Goal: Task Accomplishment & Management: Complete application form

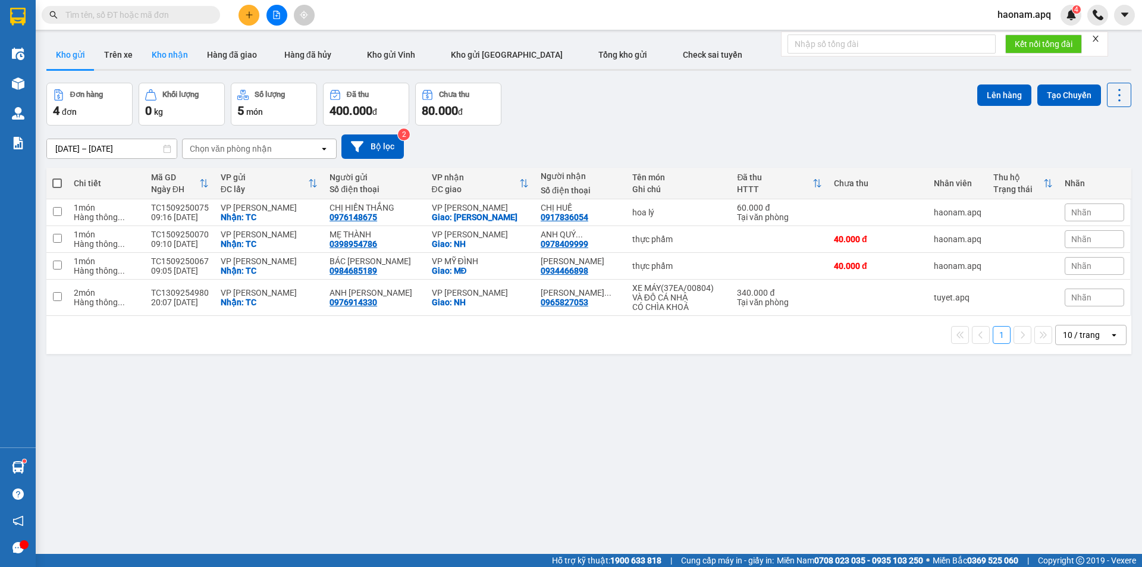
drag, startPoint x: 169, startPoint y: 48, endPoint x: 161, endPoint y: 52, distance: 9.6
click at [170, 47] on button "Kho nhận" at bounding box center [169, 54] width 55 height 29
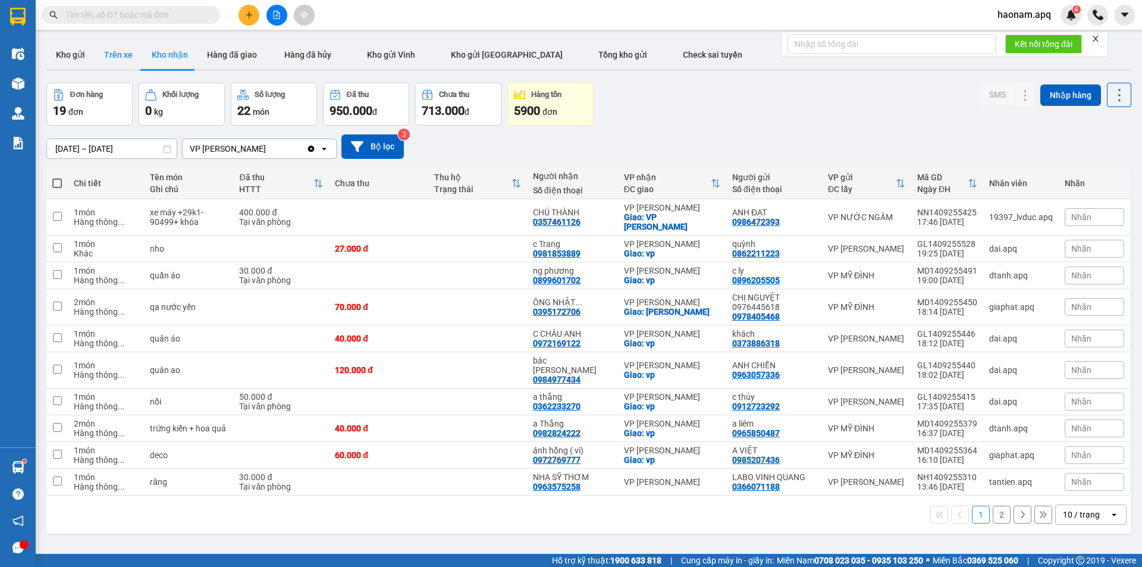
click at [118, 58] on button "Trên xe" at bounding box center [119, 54] width 48 height 29
type input "[DATE] – [DATE]"
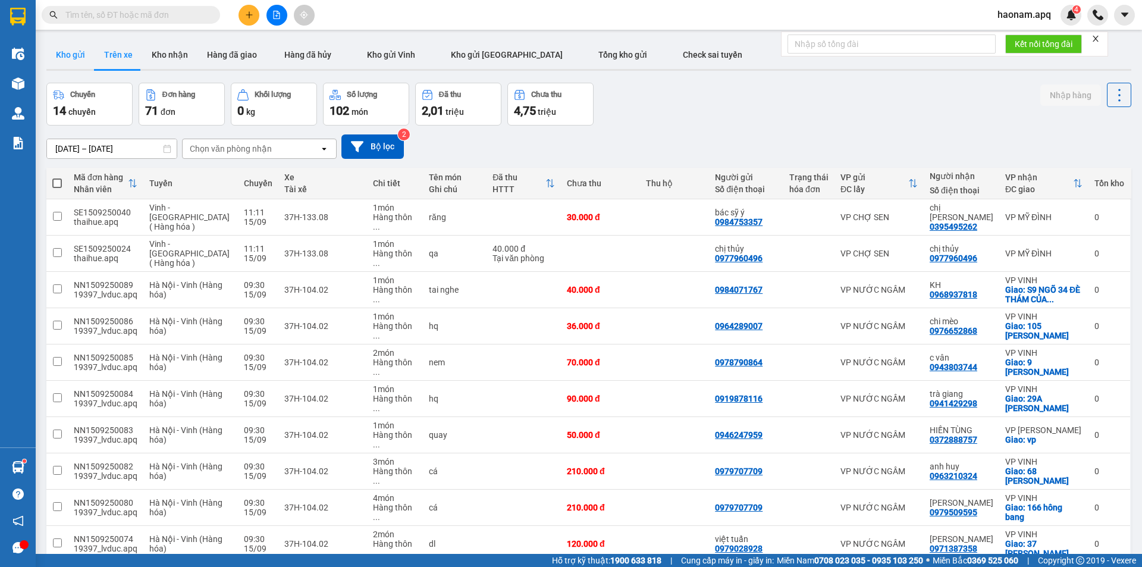
click at [79, 62] on button "Kho gửi" at bounding box center [70, 54] width 48 height 29
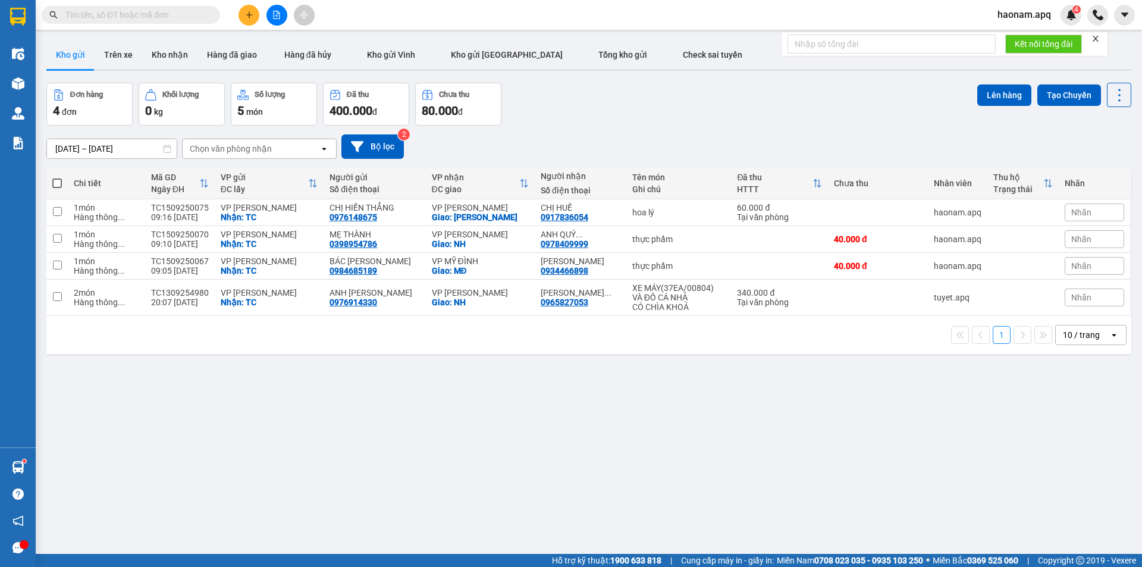
click at [61, 182] on span at bounding box center [57, 183] width 10 height 10
click at [57, 177] on input "checkbox" at bounding box center [57, 177] width 0 height 0
checkbox input "true"
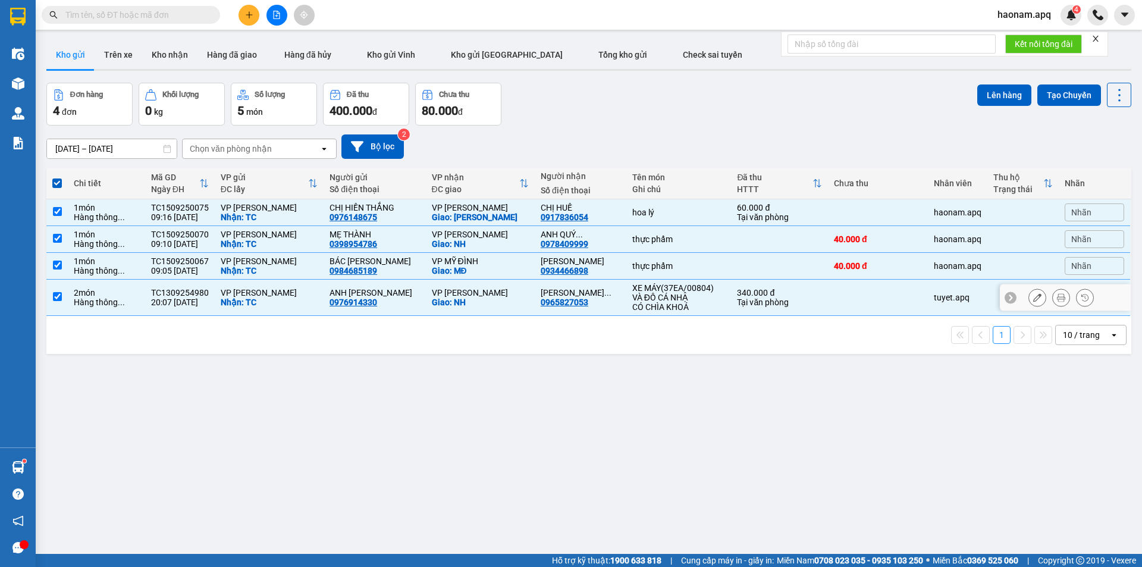
click at [89, 307] on div "Hàng thông ..." at bounding box center [106, 302] width 65 height 10
checkbox input "false"
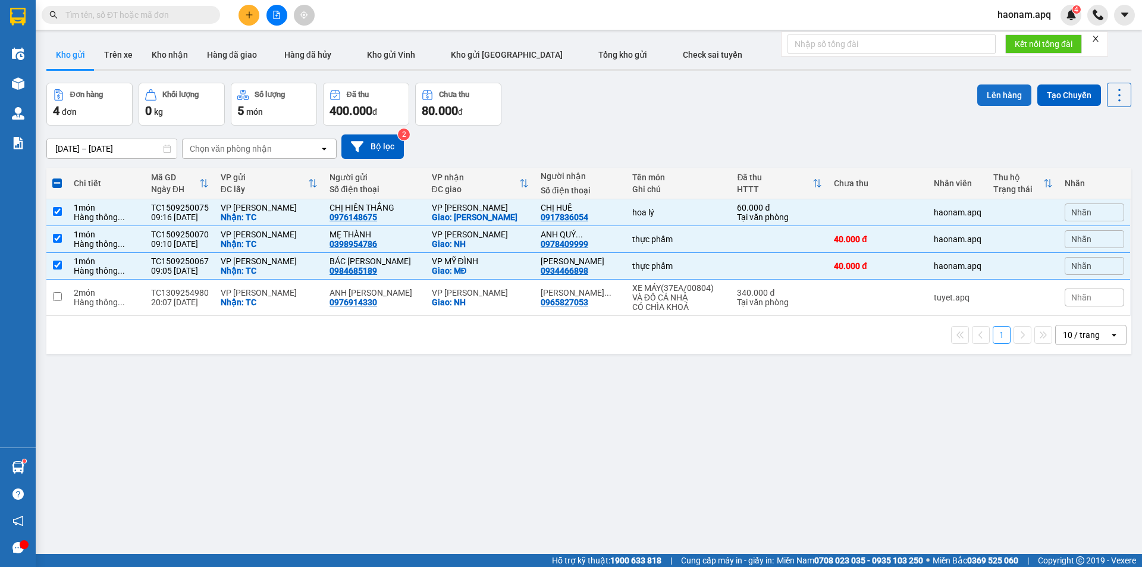
click at [998, 90] on button "Lên hàng" at bounding box center [1004, 94] width 54 height 21
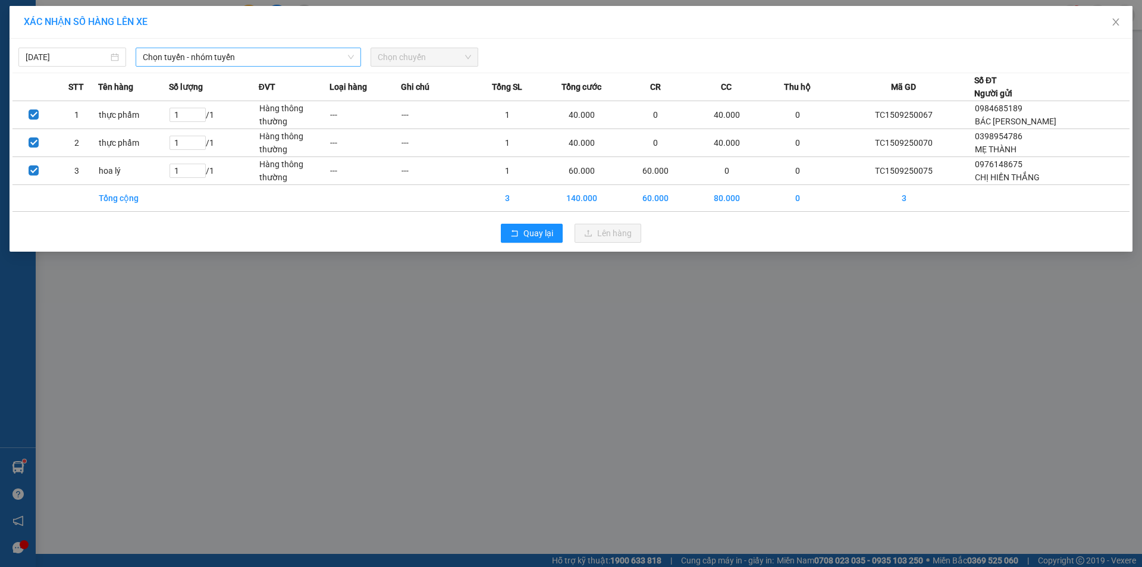
click at [309, 54] on span "Chọn tuyến - nhóm tuyến" at bounding box center [248, 57] width 211 height 18
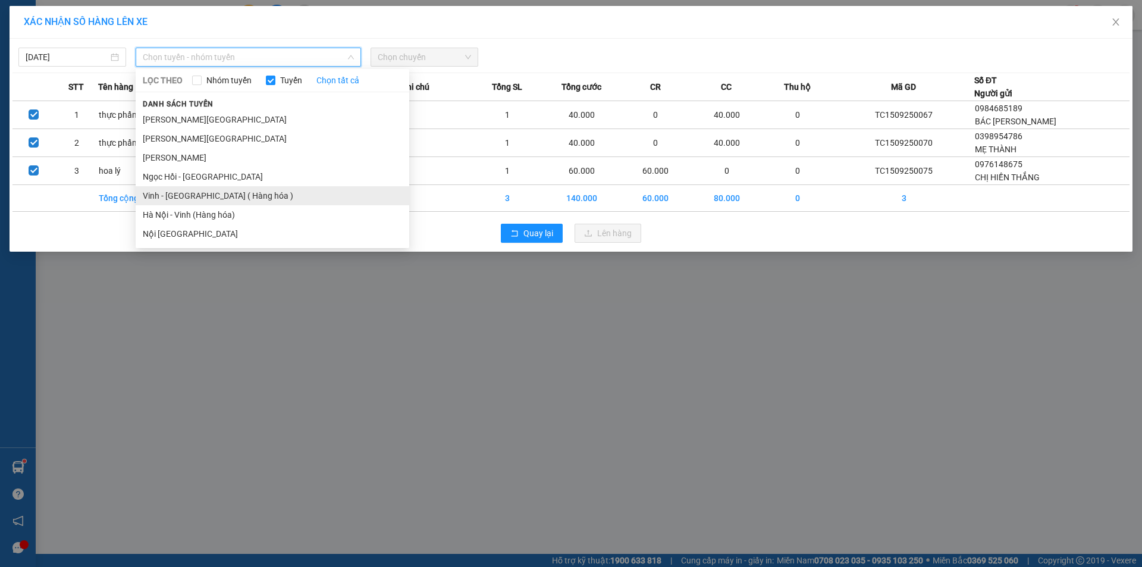
click at [250, 193] on li "Vinh - [GEOGRAPHIC_DATA] ( Hàng hóa )" at bounding box center [273, 195] width 274 height 19
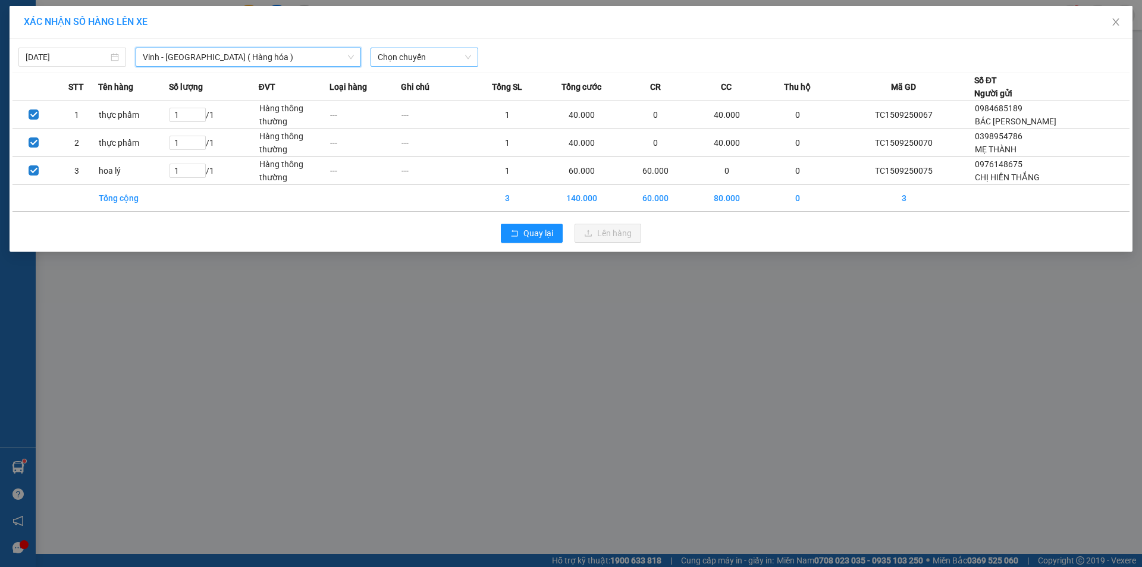
click at [428, 58] on span "Chọn chuyến" at bounding box center [424, 57] width 93 height 18
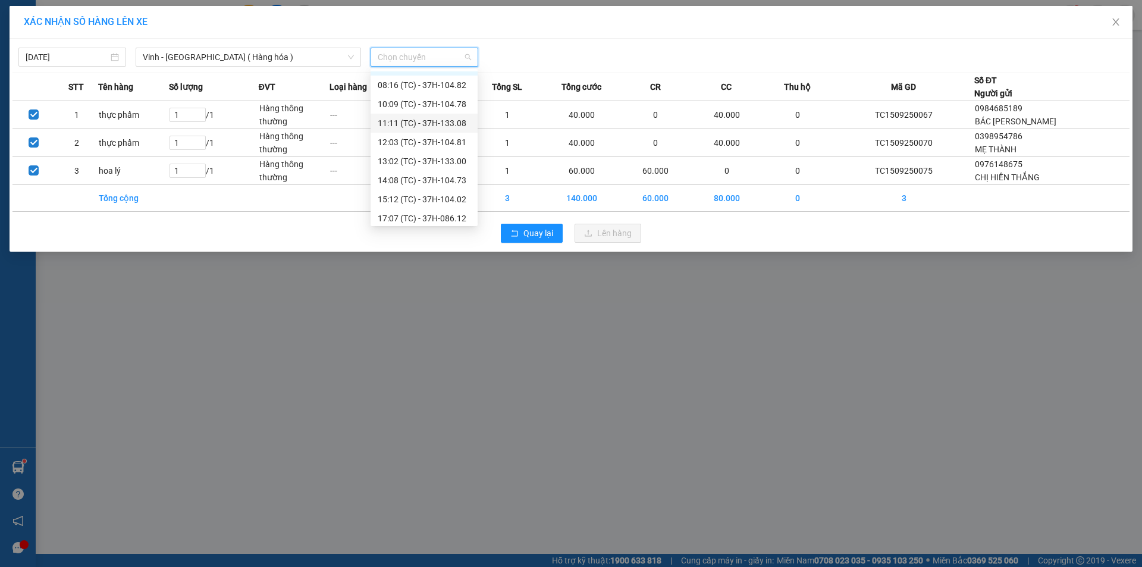
scroll to position [19, 0]
click at [430, 142] on div "12:03 (TC) - 37H-104.81" at bounding box center [424, 137] width 93 height 13
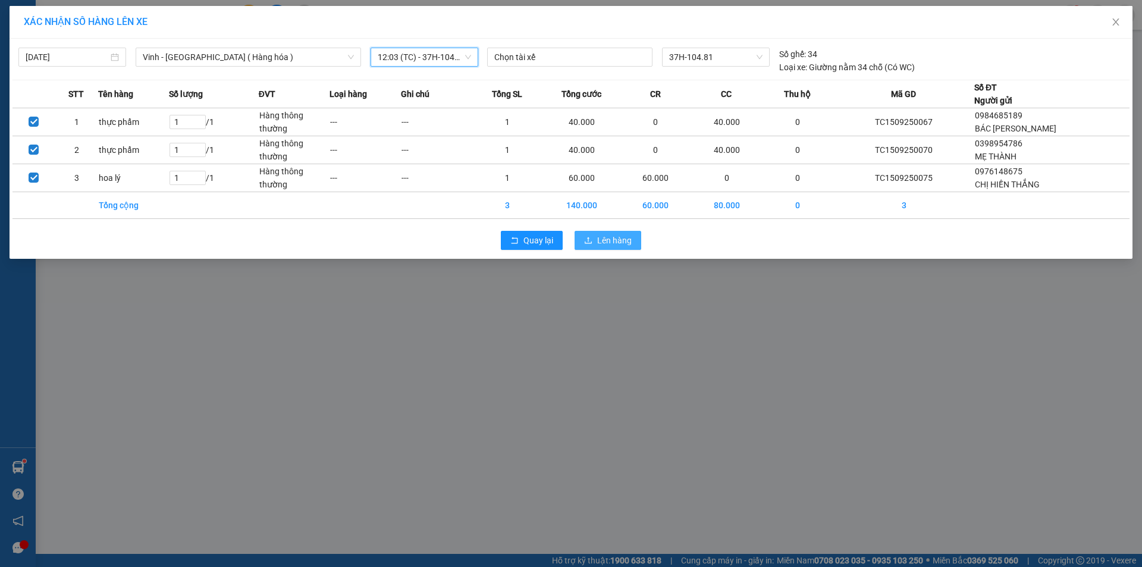
click at [623, 242] on span "Lên hàng" at bounding box center [614, 240] width 35 height 13
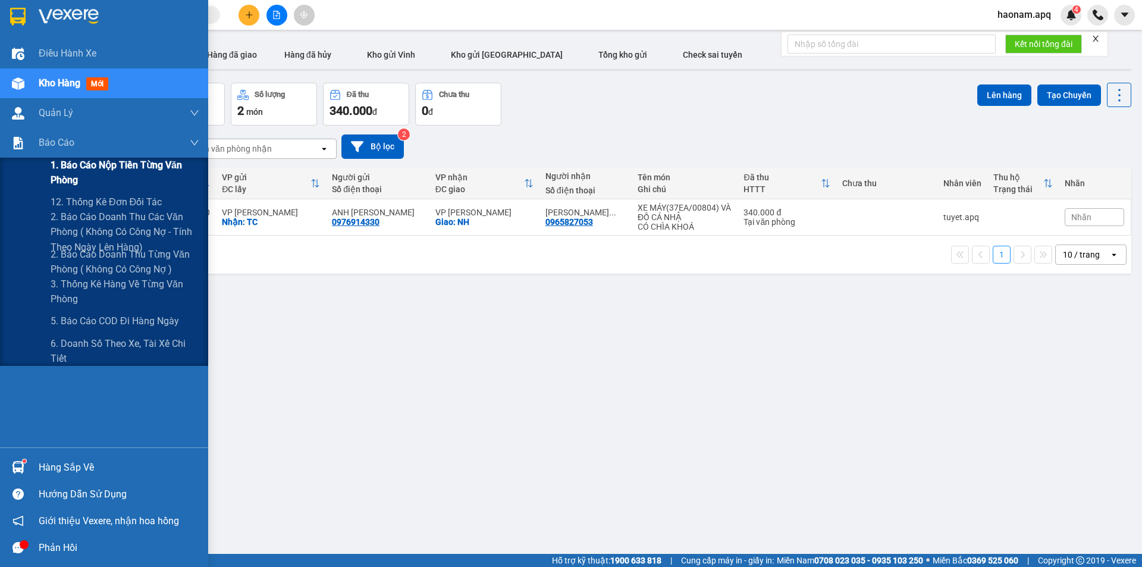
drag, startPoint x: 130, startPoint y: 166, endPoint x: 146, endPoint y: 162, distance: 16.0
click at [131, 166] on span "1. Báo cáo nộp tiền từng văn phòng" at bounding box center [125, 173] width 149 height 30
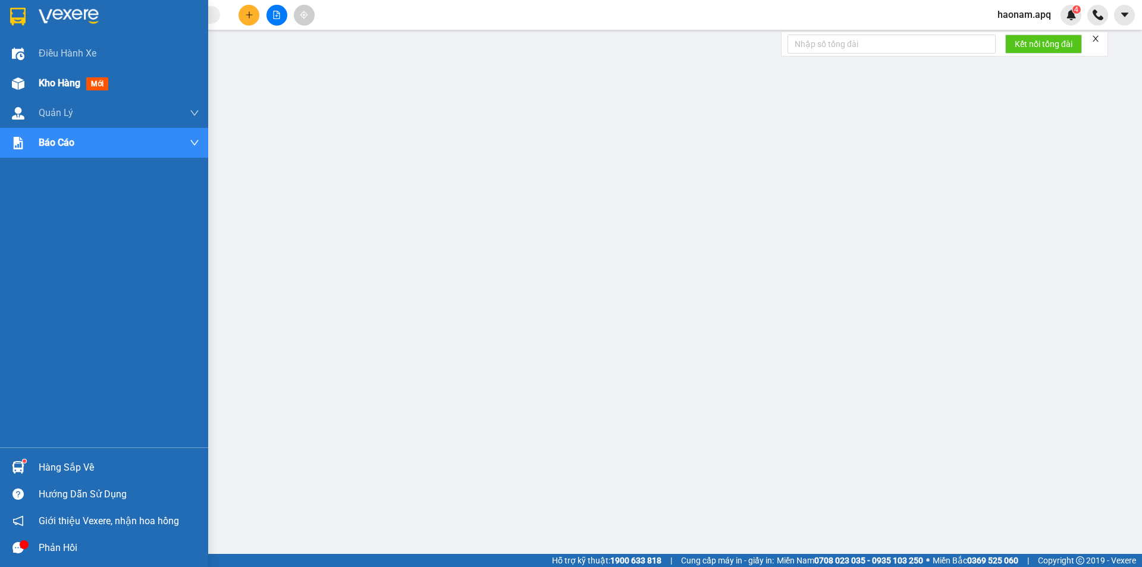
click at [46, 85] on span "Kho hàng" at bounding box center [60, 82] width 42 height 11
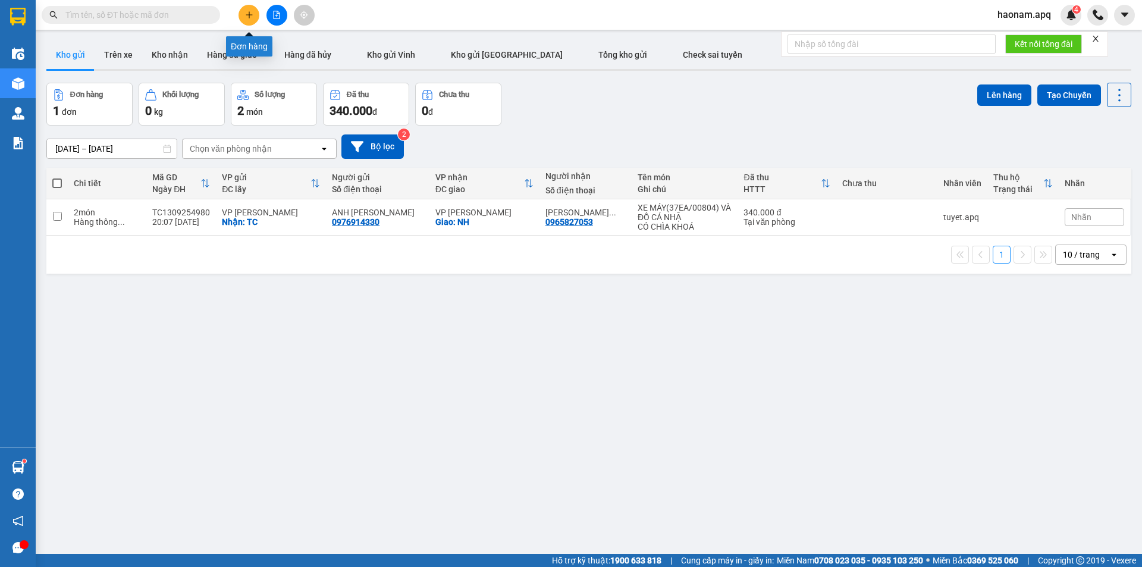
click at [248, 13] on icon "plus" at bounding box center [249, 15] width 8 height 8
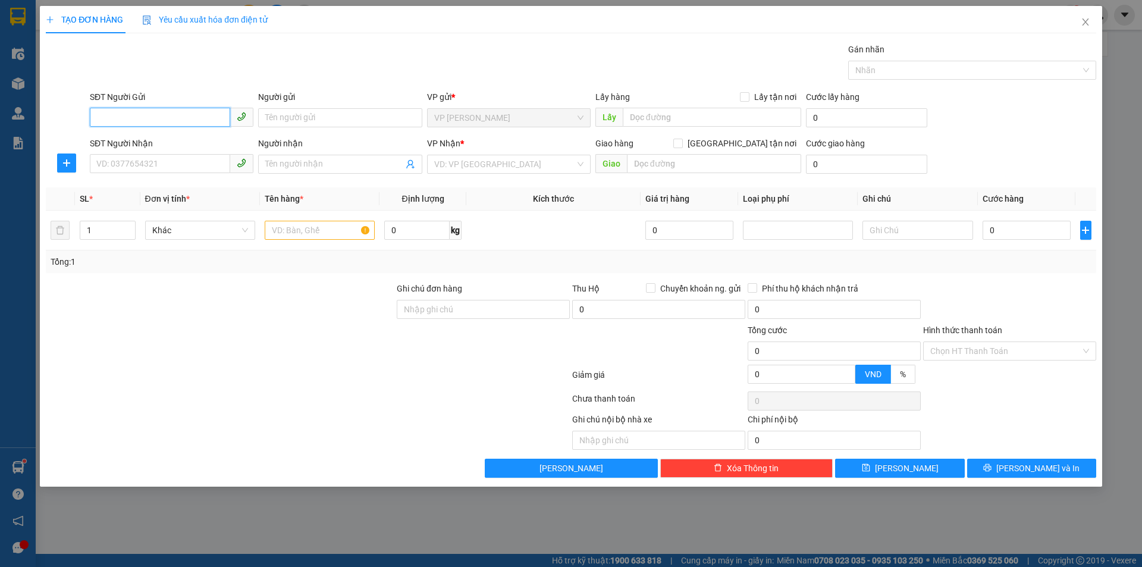
click at [150, 117] on input "SĐT Người Gửi" at bounding box center [160, 117] width 140 height 19
click at [144, 112] on input "SĐT Người Gửi" at bounding box center [160, 117] width 140 height 19
click at [183, 144] on div "0977829619 - A hoàng huế(0911787666)" at bounding box center [173, 141] width 153 height 13
type input "0977829619"
type input "A hoàng huế(0911787666)"
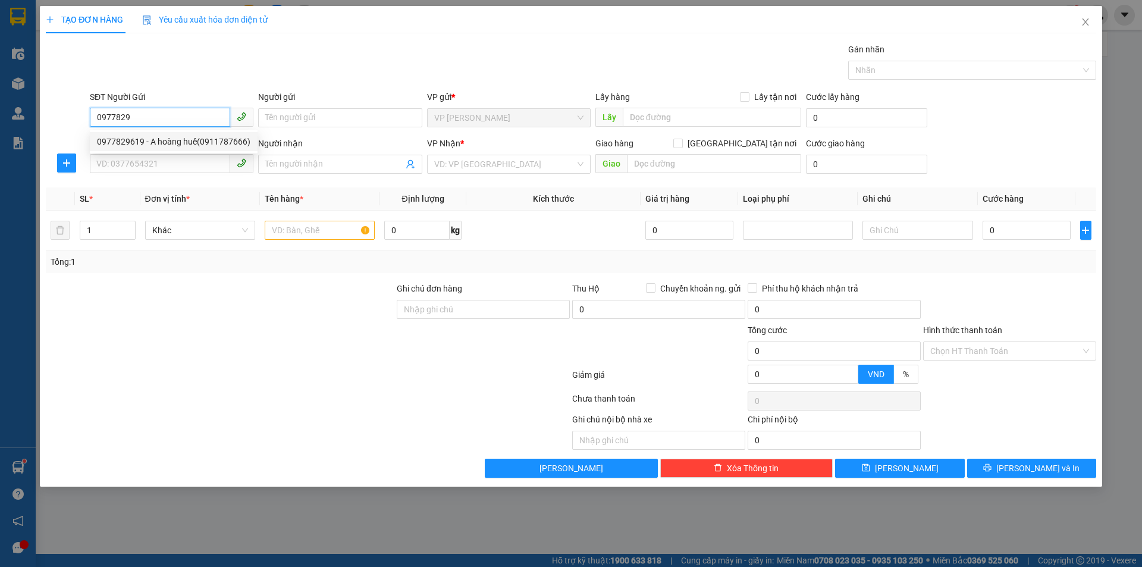
checkbox input "true"
type input "vp"
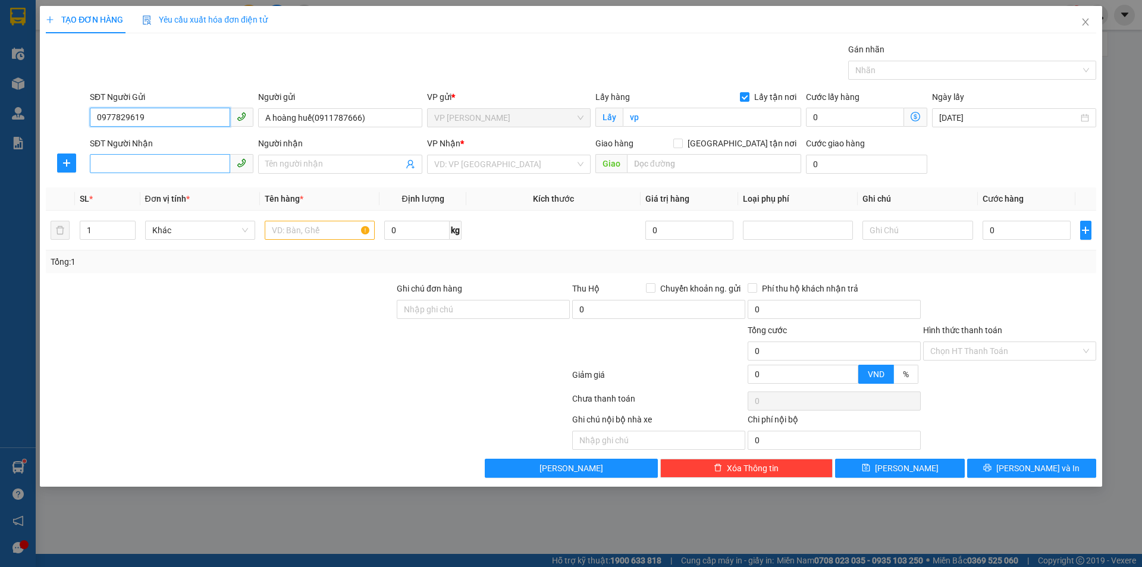
type input "0977829619"
click at [187, 167] on input "SĐT Người Nhận" at bounding box center [160, 163] width 140 height 19
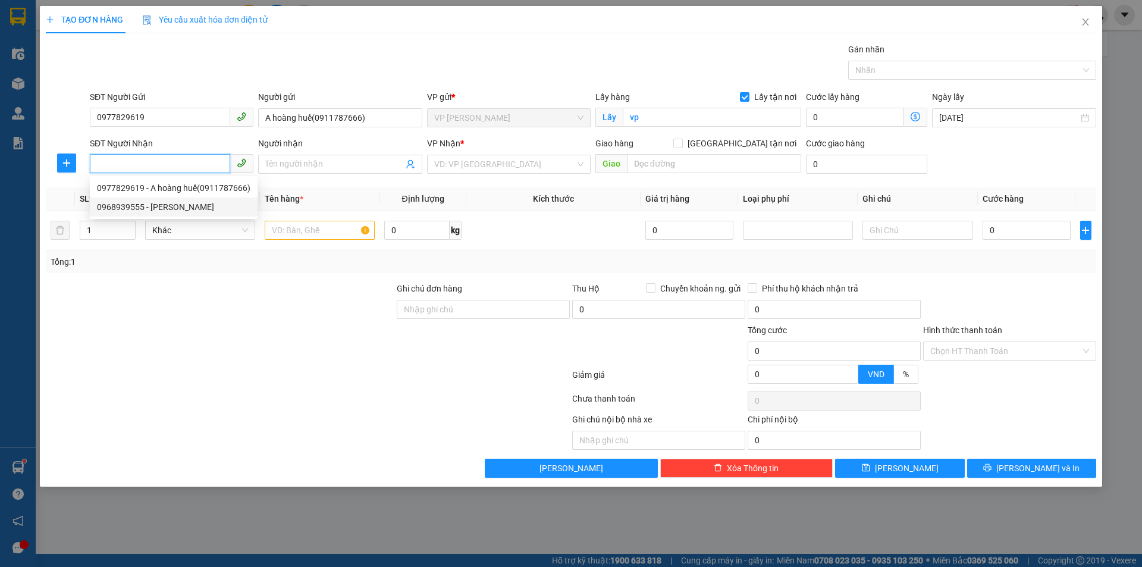
click at [154, 208] on div "0968939555 - [PERSON_NAME]" at bounding box center [173, 206] width 153 height 13
type input "0968939555"
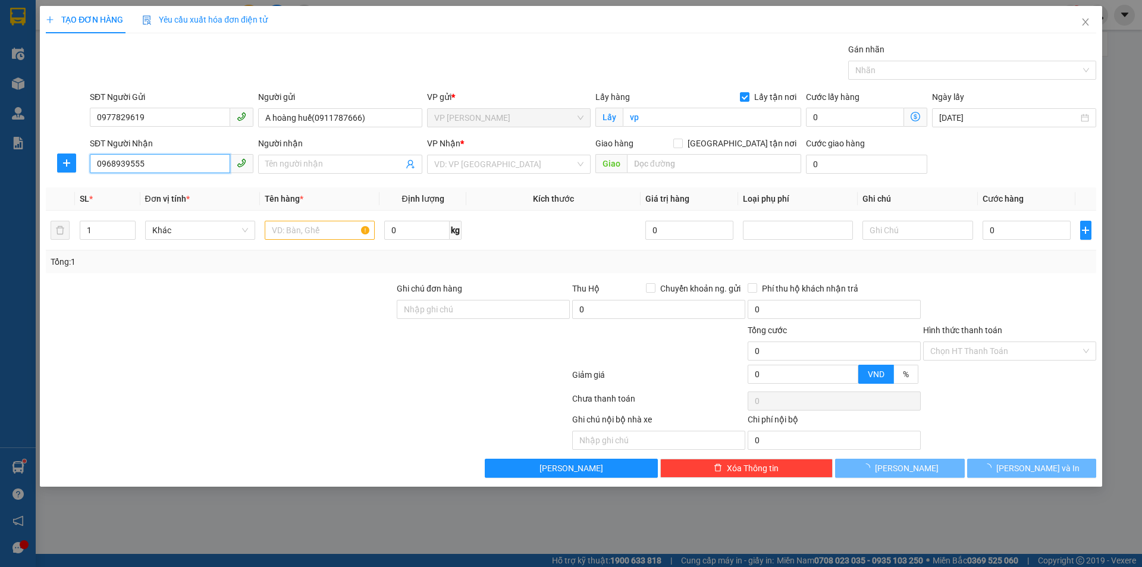
type input "[PERSON_NAME]"
checkbox input "true"
type input "NH"
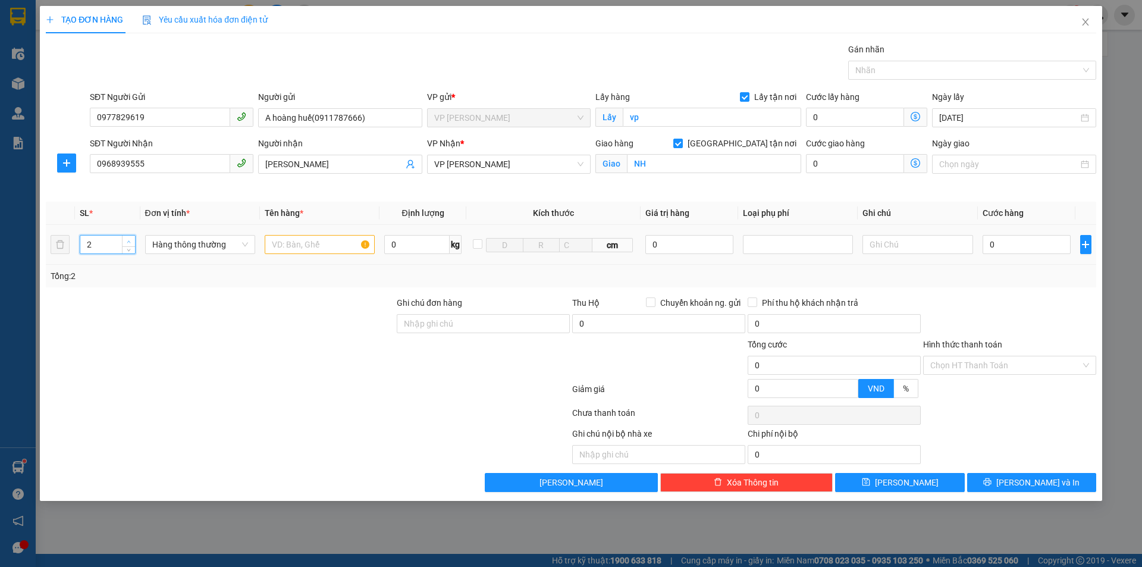
click at [128, 241] on icon "up" at bounding box center [129, 242] width 4 height 4
type input "4"
click at [128, 241] on icon "up" at bounding box center [129, 242] width 4 height 4
click at [308, 248] on input "text" at bounding box center [320, 244] width 110 height 19
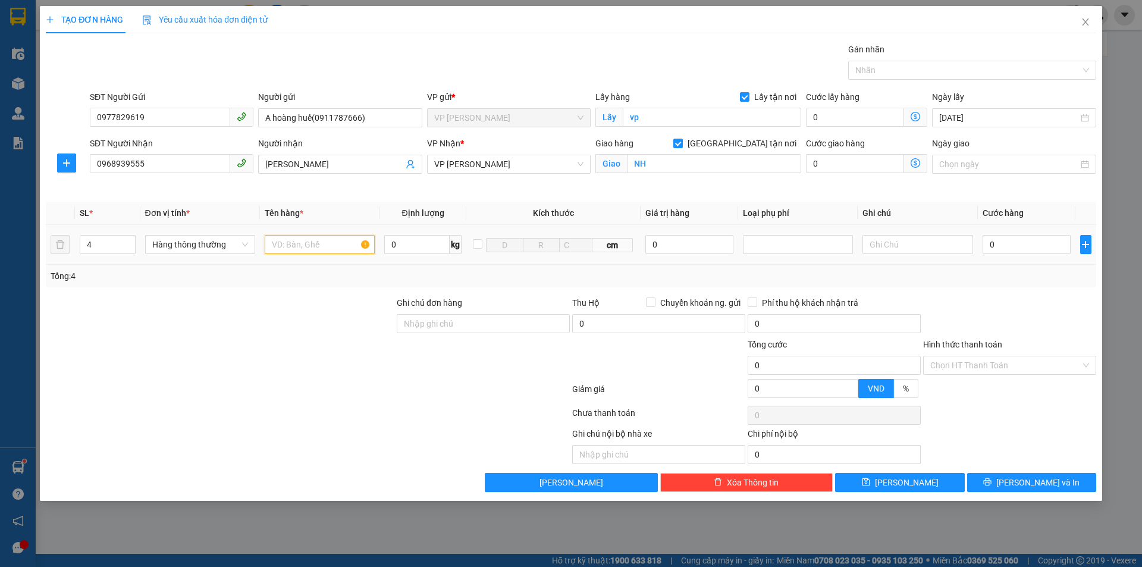
type input "A"
type input "Ă"
type input "ẮC QUY"
click at [1001, 245] on input "0" at bounding box center [1027, 244] width 89 height 19
type input "1"
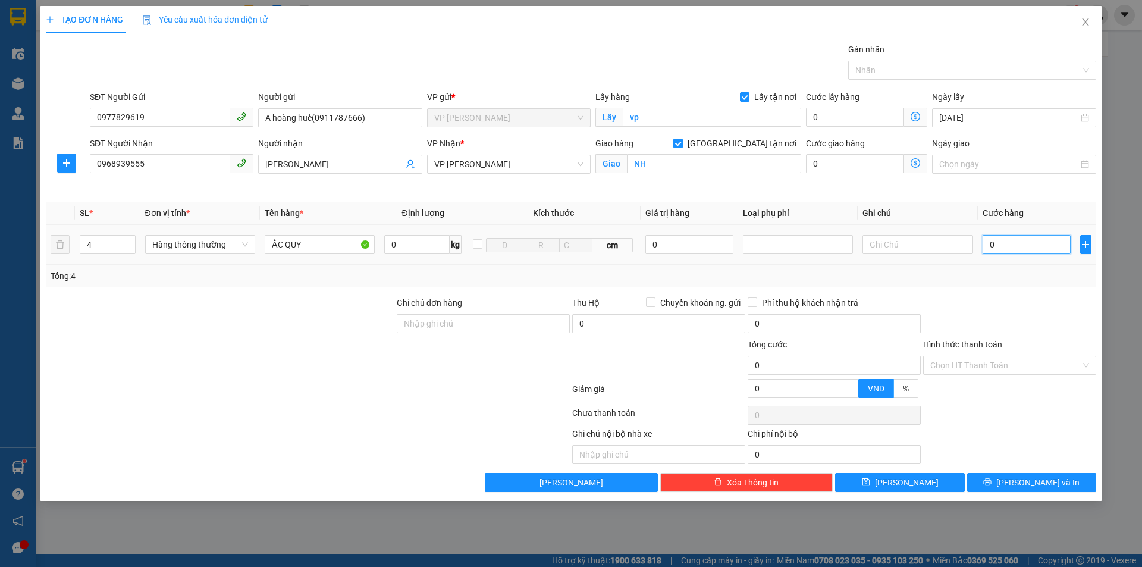
type input "1"
type input "16"
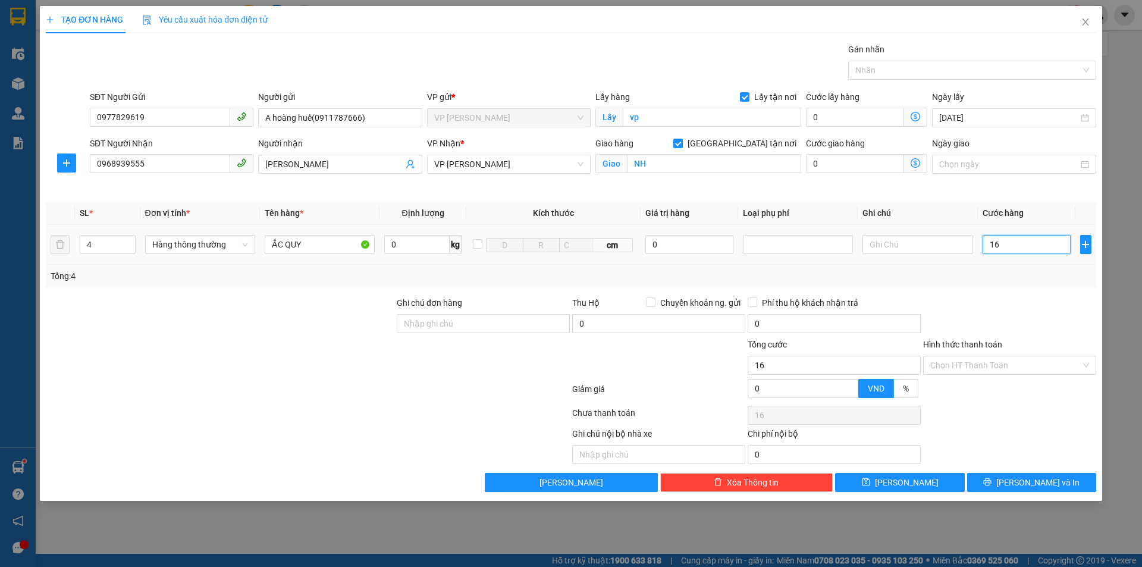
type input "160"
type input "1.600"
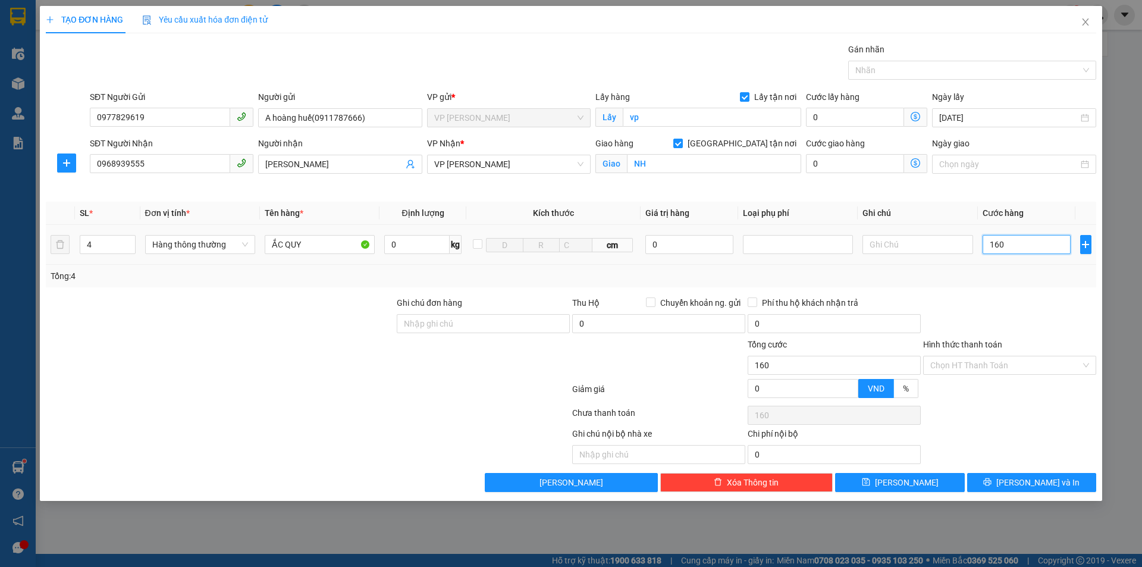
type input "1.600"
type input "16.000"
type input "160.000"
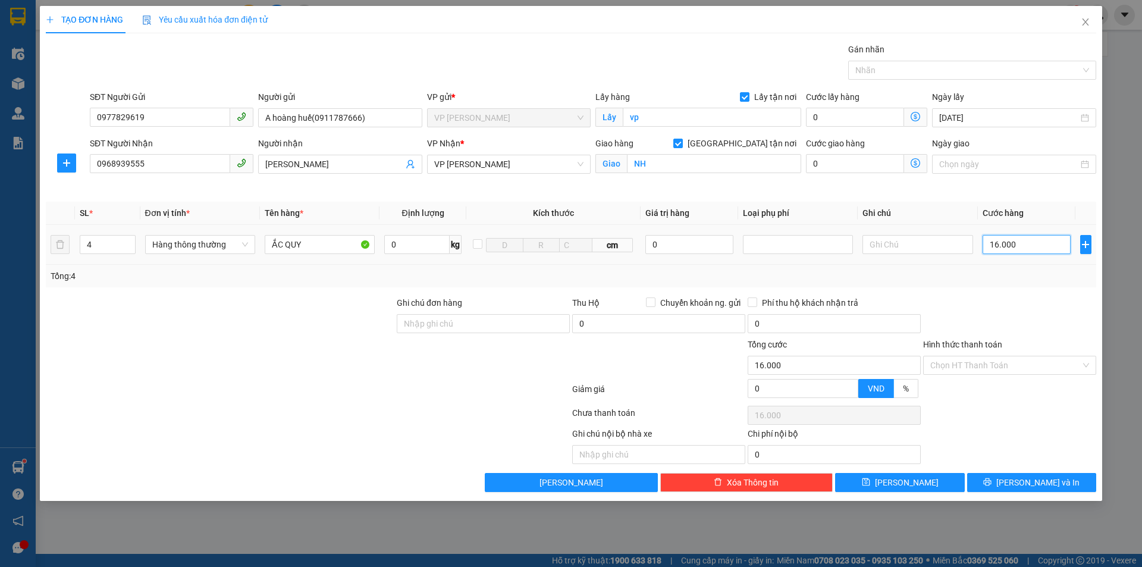
type input "160.000"
click at [1044, 481] on span "[PERSON_NAME] và In" at bounding box center [1038, 482] width 83 height 13
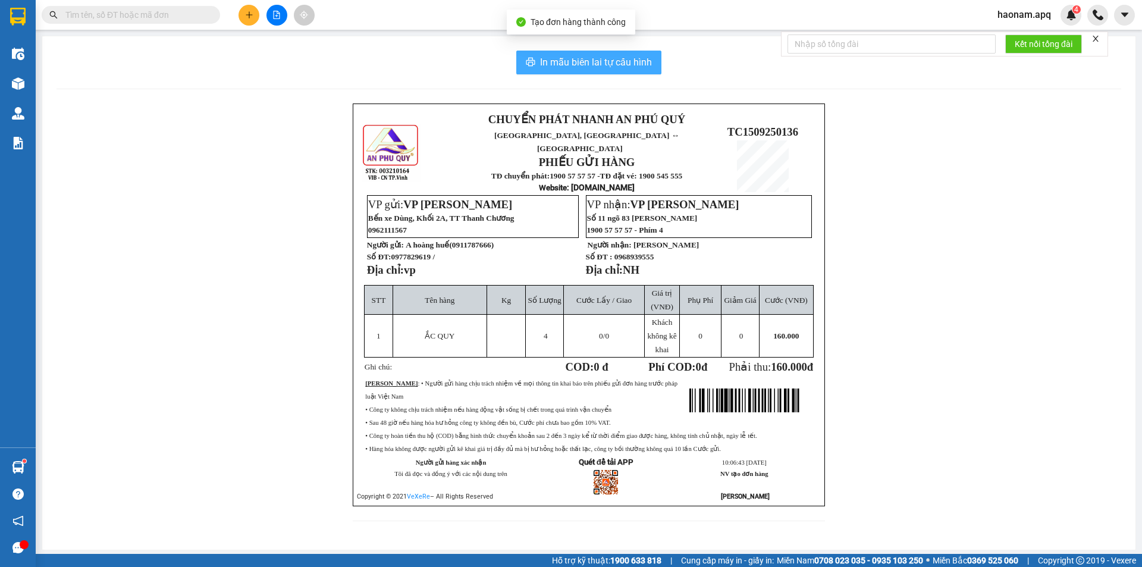
click at [603, 58] on span "In mẫu biên lai tự cấu hình" at bounding box center [596, 62] width 112 height 15
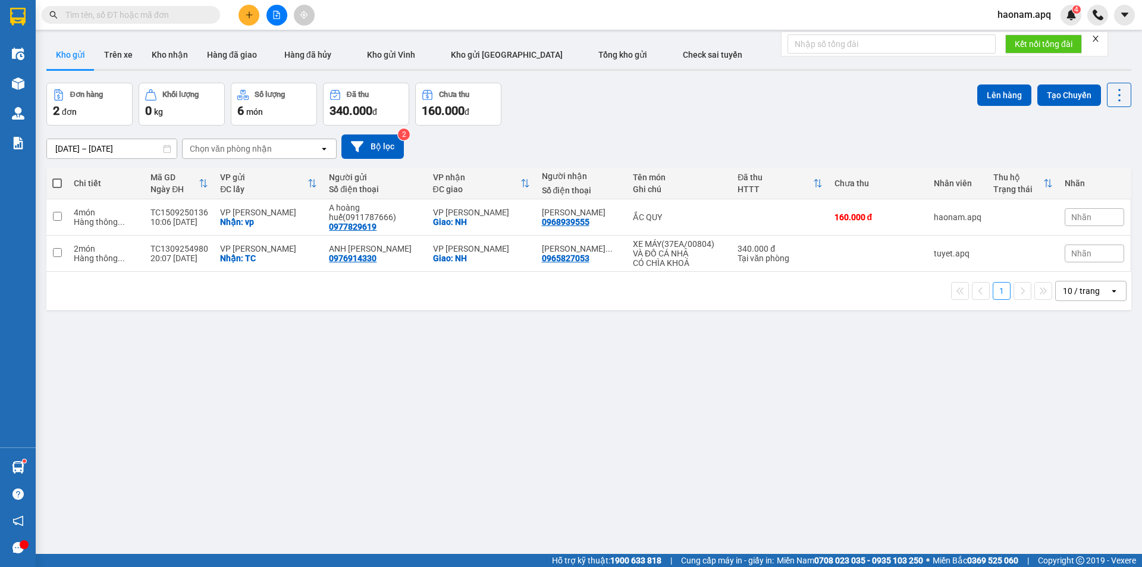
drag, startPoint x: 181, startPoint y: 54, endPoint x: 90, endPoint y: 96, distance: 100.6
click at [180, 54] on button "Kho nhận" at bounding box center [169, 54] width 55 height 29
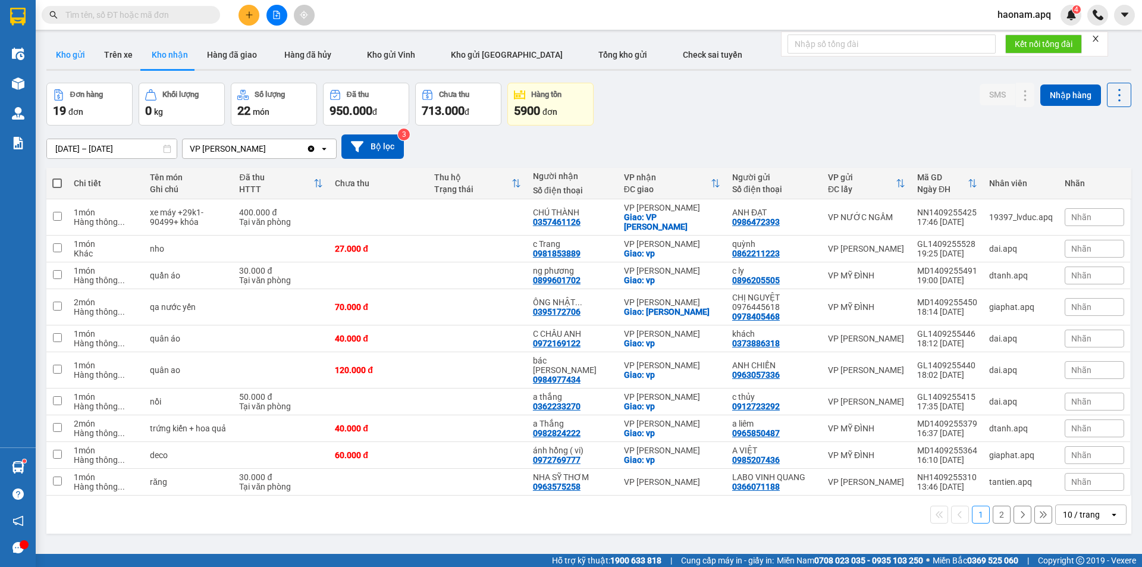
click at [73, 58] on button "Kho gửi" at bounding box center [70, 54] width 48 height 29
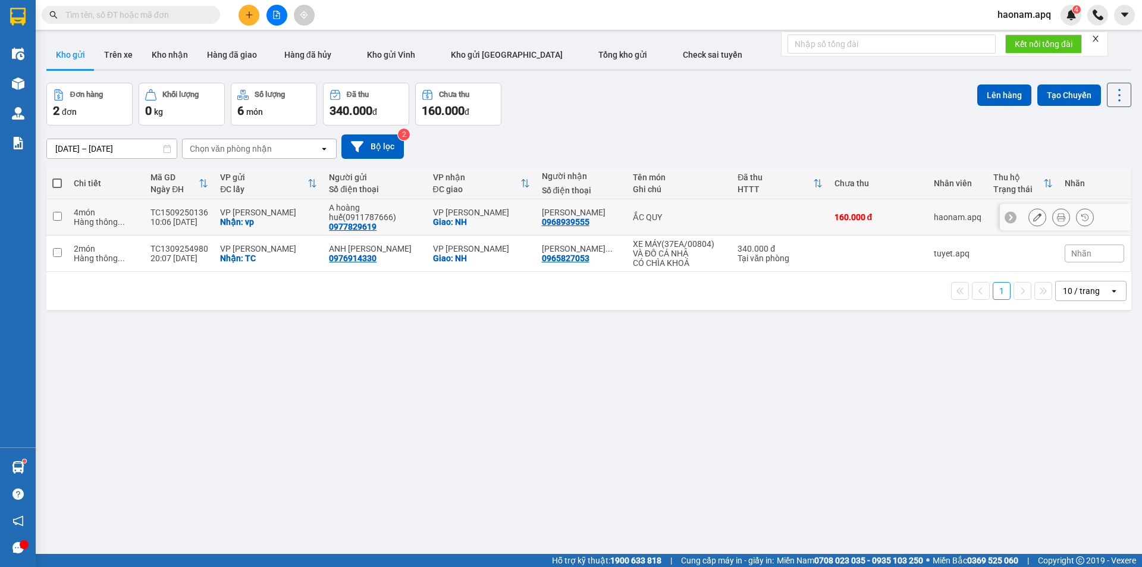
click at [165, 211] on div "TC1509250136" at bounding box center [180, 213] width 58 height 10
checkbox input "true"
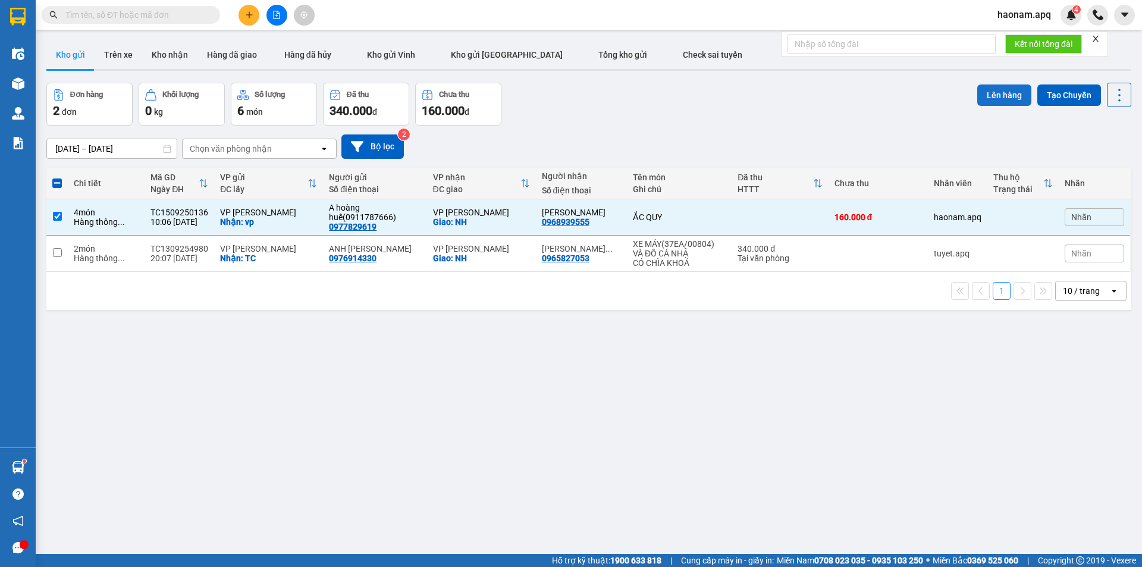
click at [985, 93] on button "Lên hàng" at bounding box center [1004, 94] width 54 height 21
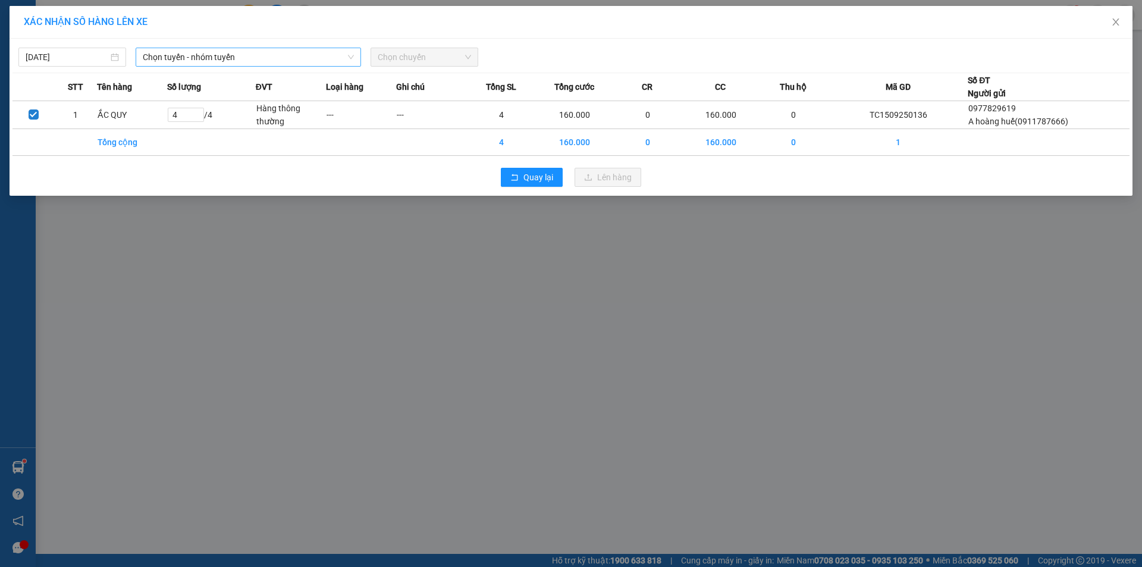
click at [280, 58] on span "Chọn tuyến - nhóm tuyến" at bounding box center [248, 57] width 211 height 18
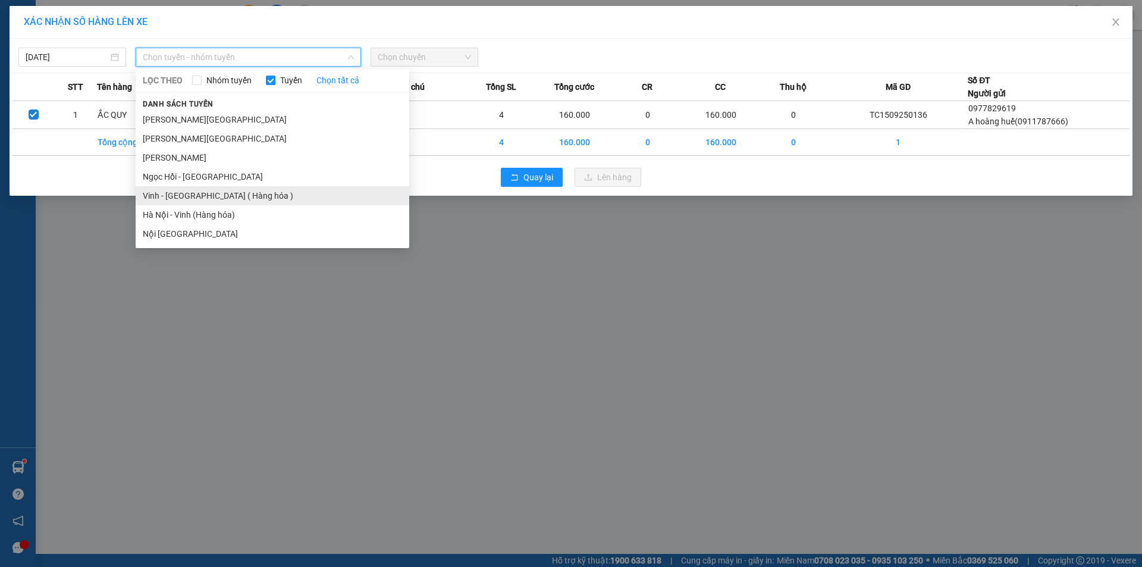
click at [178, 202] on li "Vinh - [GEOGRAPHIC_DATA] ( Hàng hóa )" at bounding box center [273, 195] width 274 height 19
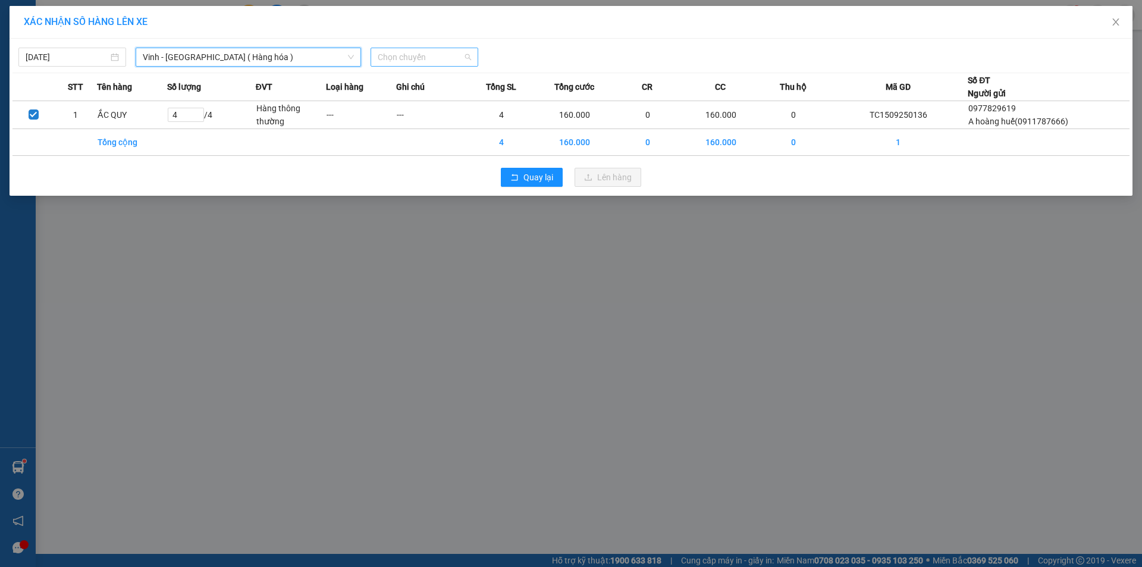
click at [428, 58] on span "Chọn chuyến" at bounding box center [424, 57] width 93 height 18
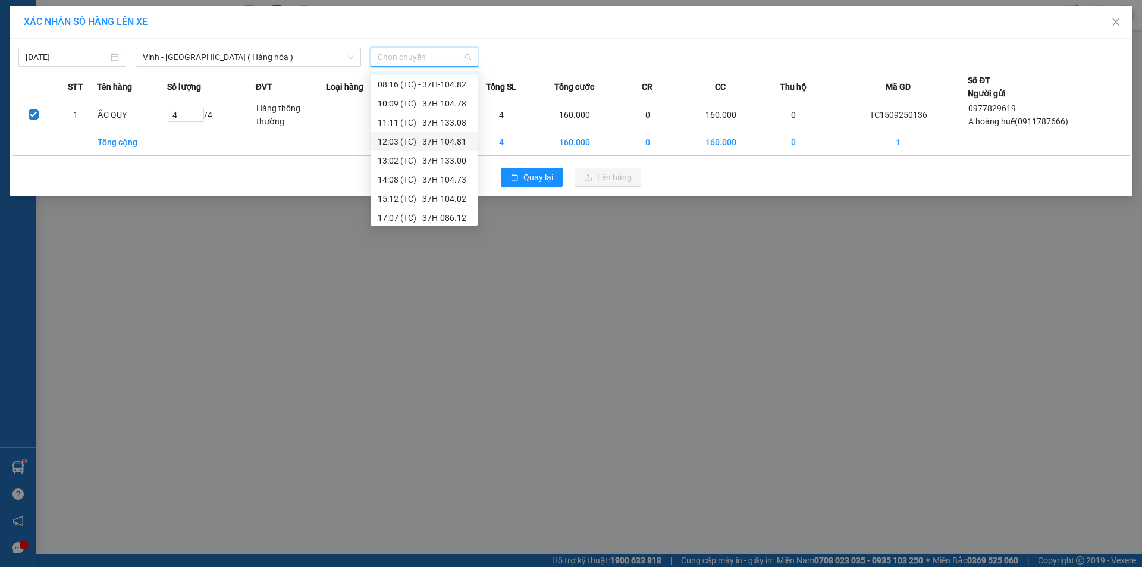
scroll to position [19, 0]
click at [448, 137] on div "12:03 (TC) - 37H-104.81" at bounding box center [424, 137] width 93 height 13
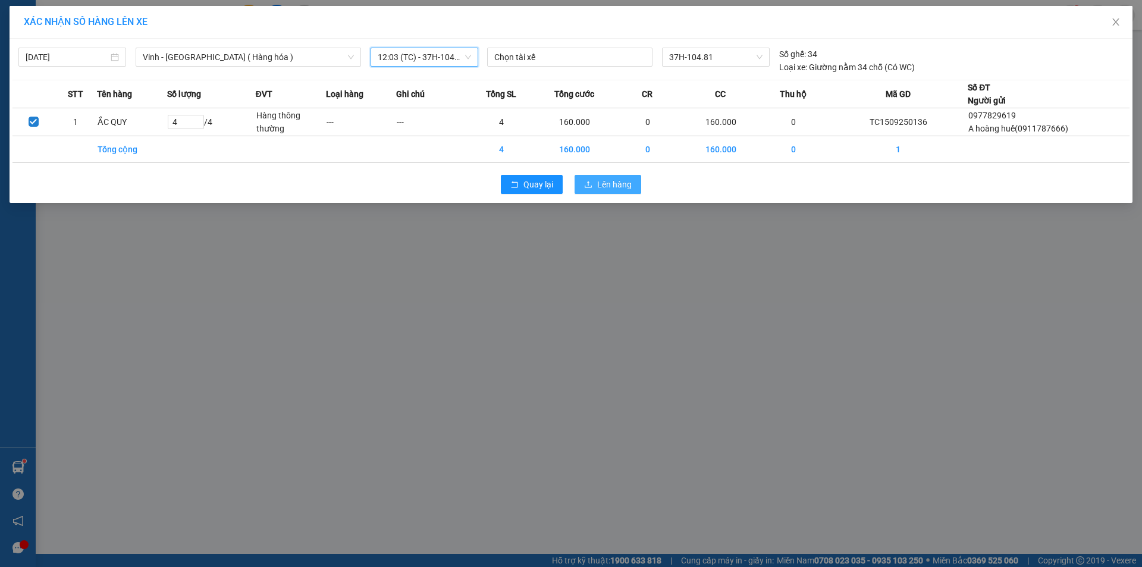
click at [623, 184] on span "Lên hàng" at bounding box center [614, 184] width 35 height 13
